Goal: Check status: Check status

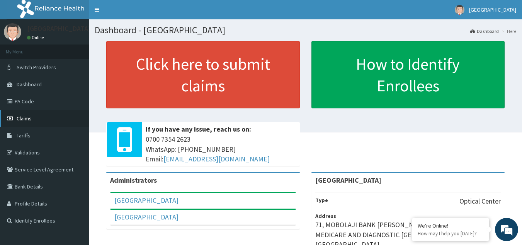
click at [31, 117] on span "Claims" at bounding box center [24, 118] width 15 height 7
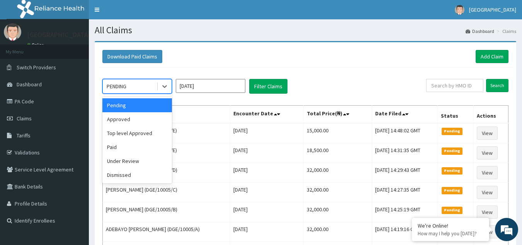
click at [151, 120] on div "Approved" at bounding box center [137, 119] width 70 height 14
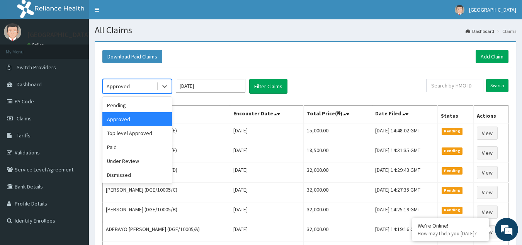
click at [141, 153] on div "Paid" at bounding box center [137, 147] width 70 height 14
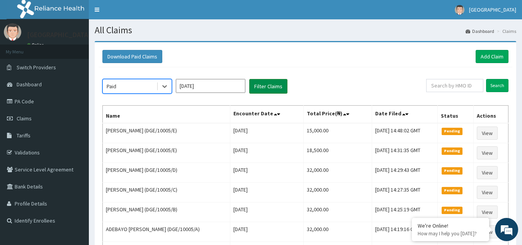
click at [265, 86] on button "Filter Claims" at bounding box center [268, 86] width 38 height 15
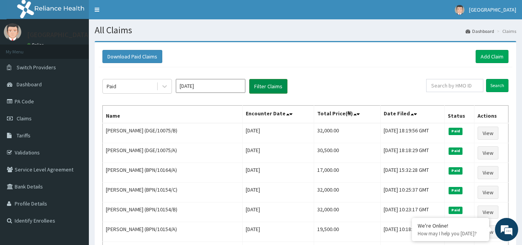
click at [262, 85] on button "Filter Claims" at bounding box center [268, 86] width 38 height 15
click at [163, 88] on icon at bounding box center [165, 86] width 8 height 8
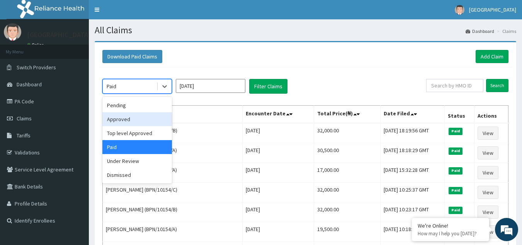
click at [151, 118] on div "Approved" at bounding box center [137, 119] width 70 height 14
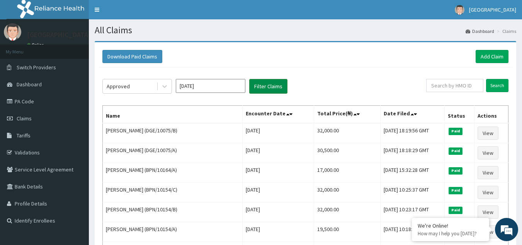
click at [265, 85] on button "Filter Claims" at bounding box center [268, 86] width 38 height 15
